Goal: Task Accomplishment & Management: Manage account settings

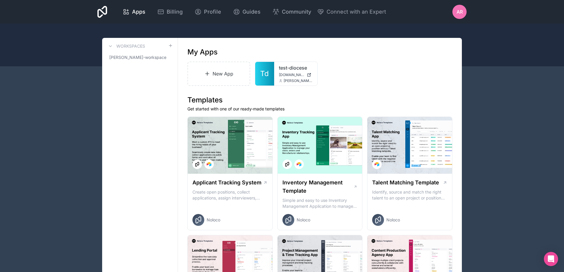
click at [463, 8] on div "AR" at bounding box center [459, 12] width 14 height 14
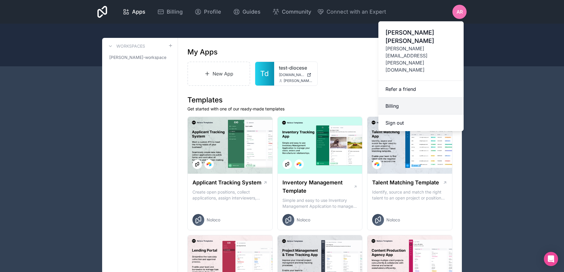
click at [408, 98] on link "Billing" at bounding box center [420, 106] width 85 height 17
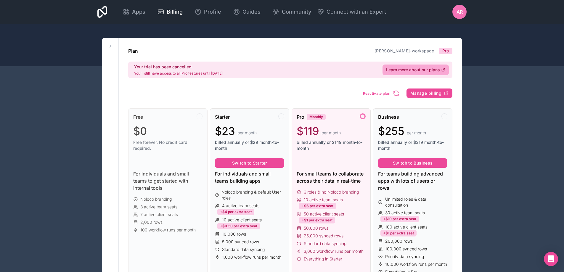
drag, startPoint x: 136, startPoint y: 75, endPoint x: 233, endPoint y: 74, distance: 97.4
click at [233, 74] on div "Your trial has been cancelled You'll still have access to all Pro features unti…" at bounding box center [290, 70] width 324 height 17
click at [434, 94] on span "Manage billing" at bounding box center [425, 93] width 31 height 5
